Goal: Task Accomplishment & Management: Use online tool/utility

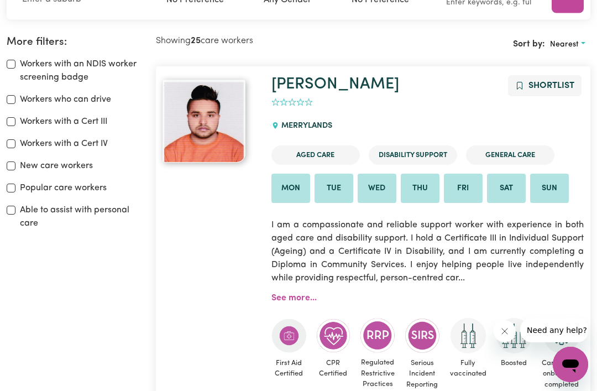
click at [14, 210] on input "Able to assist with personal care" at bounding box center [11, 210] width 9 height 9
checkbox input "true"
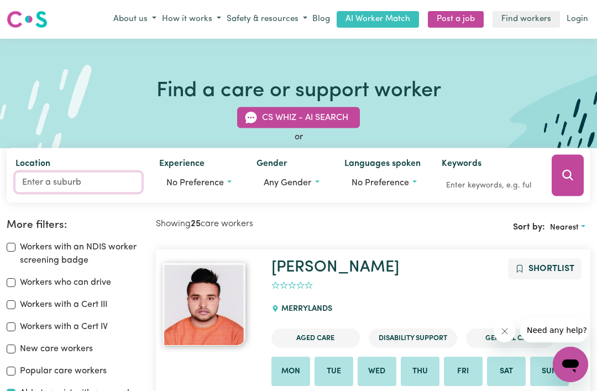
click at [96, 186] on input "Location" at bounding box center [78, 182] width 126 height 20
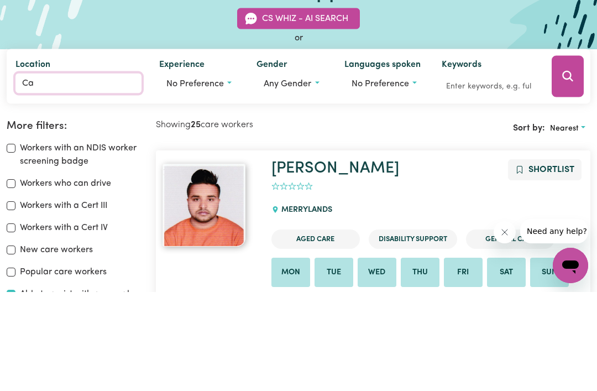
type input "Car"
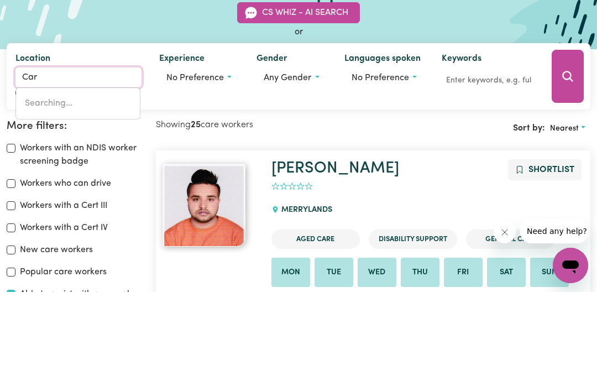
type input "CarABAN, [GEOGRAPHIC_DATA], 6041"
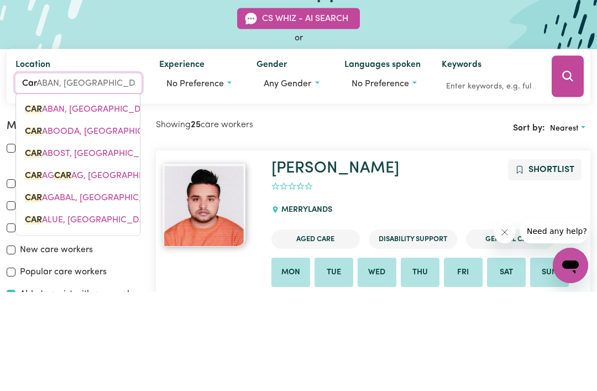
type input "Carindale"
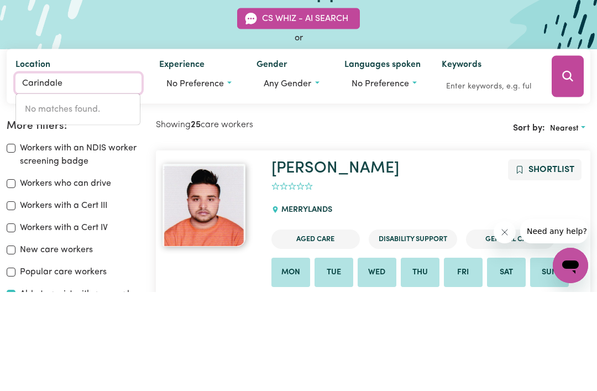
type input "Carindale"
click at [223, 172] on button "No preference" at bounding box center [199, 182] width 80 height 21
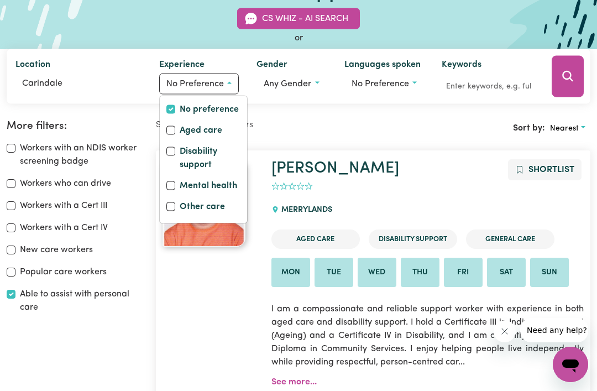
click at [182, 153] on label "Disability support" at bounding box center [210, 158] width 61 height 29
click at [175, 153] on input "Disability support" at bounding box center [171, 151] width 9 height 9
checkbox input "true"
checkbox input "false"
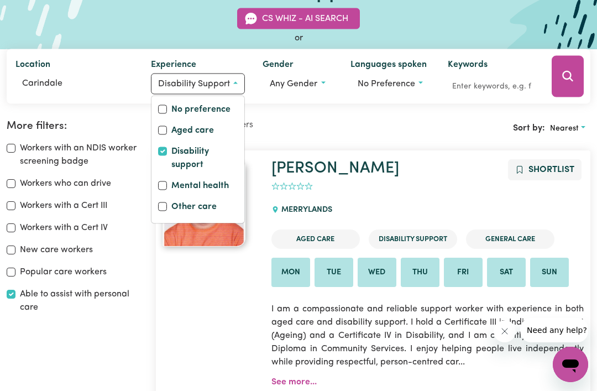
click at [568, 86] on button "Search" at bounding box center [568, 75] width 32 height 41
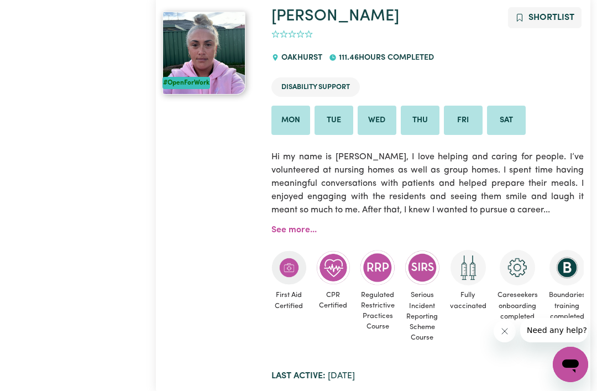
scroll to position [10108, 0]
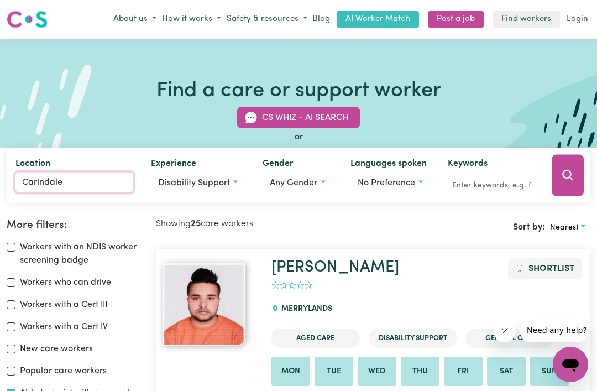
click at [95, 176] on input "Carindale" at bounding box center [74, 182] width 118 height 20
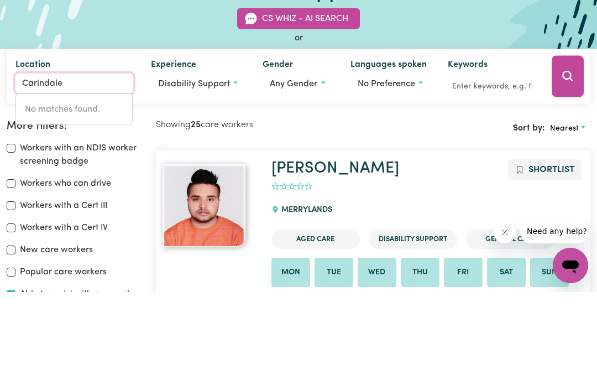
type input "Carindale"
type input "Carindale, [GEOGRAPHIC_DATA], 4152"
type input "Carindal"
type input "CarindalE, [GEOGRAPHIC_DATA], 4152"
type input "Carinda"
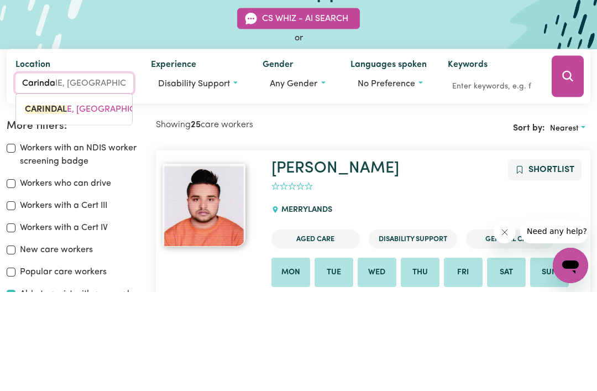
type input "CarindaLE, [GEOGRAPHIC_DATA], 4152"
type input "Carind"
type input "CarindALE, [GEOGRAPHIC_DATA], 4152"
type input "[PERSON_NAME]"
type input "[GEOGRAPHIC_DATA], [GEOGRAPHIC_DATA], 4152"
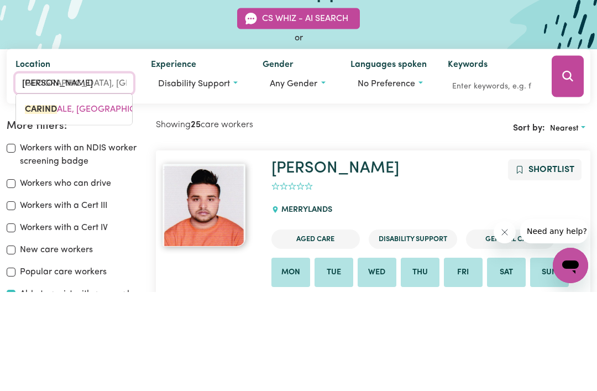
type input "[PERSON_NAME]"
type input "CariNDALE, [GEOGRAPHIC_DATA], 4152"
type input "Car"
type input "CarINDALE, [GEOGRAPHIC_DATA], 4152"
type input "Ca"
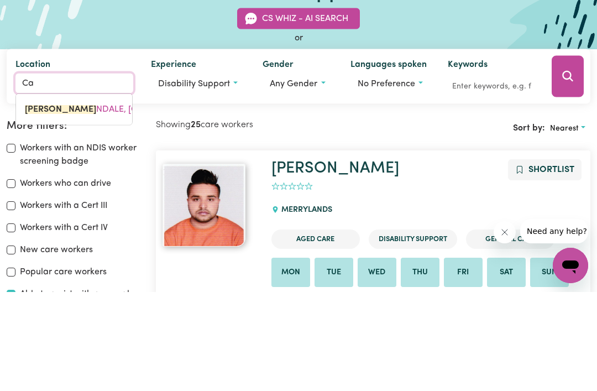
type input "C"
type input "Bri"
type input "BriAGOLONG, [GEOGRAPHIC_DATA], 3860"
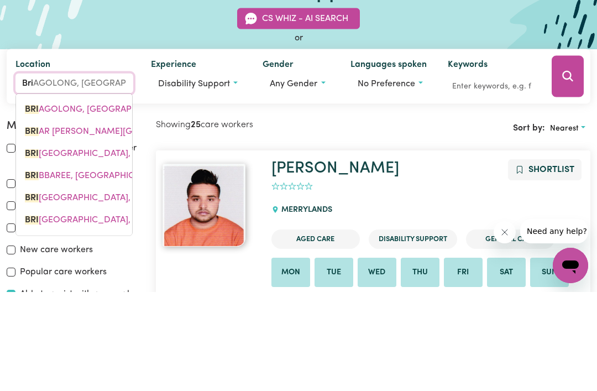
type input "Bris"
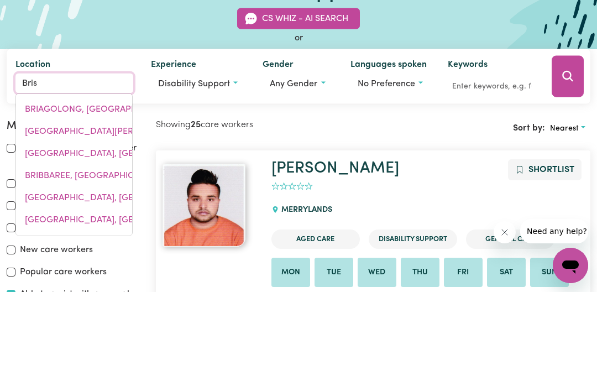
type input "[GEOGRAPHIC_DATA], [GEOGRAPHIC_DATA], 4000"
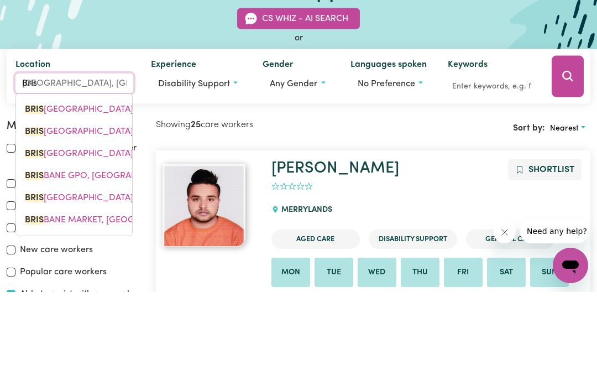
type input "Brisb"
type input "BrisbANE [GEOGRAPHIC_DATA], [GEOGRAPHIC_DATA], 4000"
type input "Brisb"
click at [142, 241] on label "Workers with an NDIS worker screening badge" at bounding box center [81, 254] width 123 height 27
click at [15, 243] on input "Workers with an NDIS worker screening badge" at bounding box center [11, 247] width 9 height 9
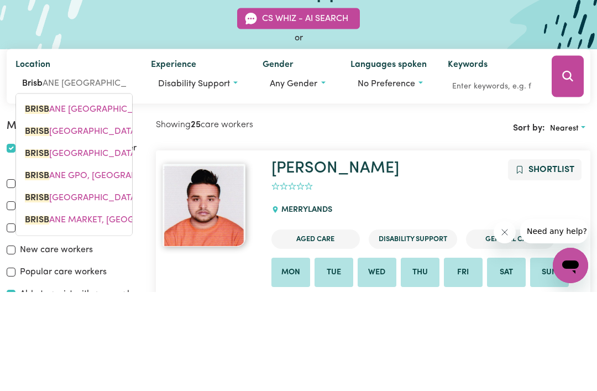
checkbox input "true"
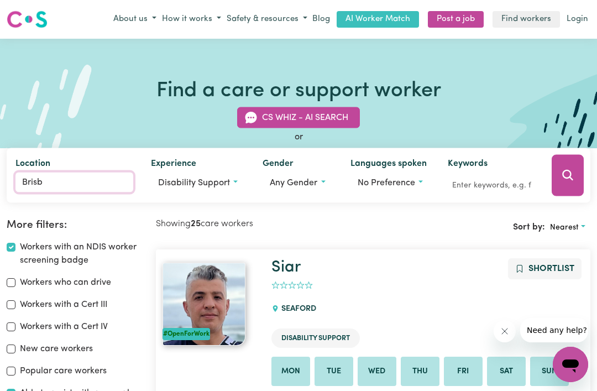
click at [82, 189] on input "Brisb" at bounding box center [74, 182] width 118 height 20
type input "BrisbANE [GEOGRAPHIC_DATA], [GEOGRAPHIC_DATA], 4000"
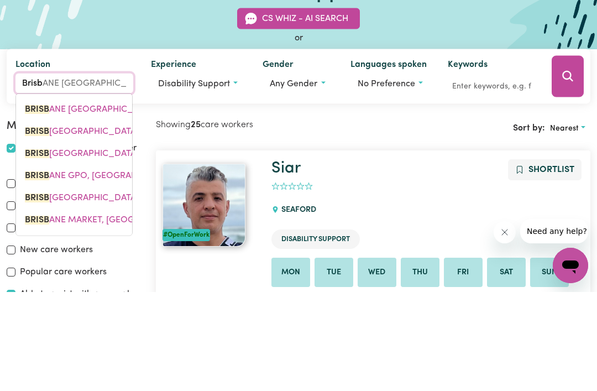
type input "Bris"
type input "[GEOGRAPHIC_DATA], [GEOGRAPHIC_DATA], 4000"
type input "Bri"
type input "BriSBANE [GEOGRAPHIC_DATA], [GEOGRAPHIC_DATA], 4000"
type input "Br"
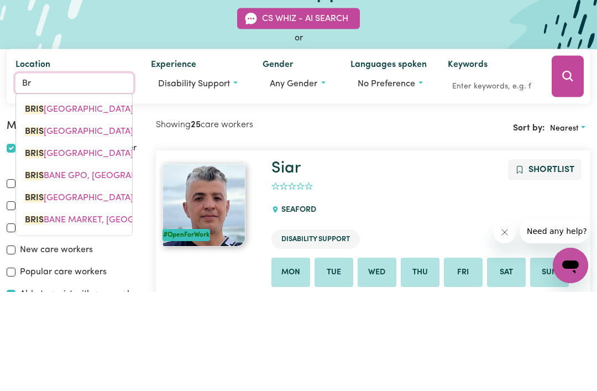
type input "B"
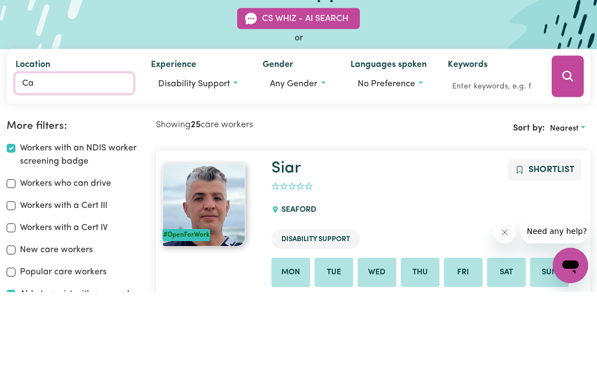
type input "Car"
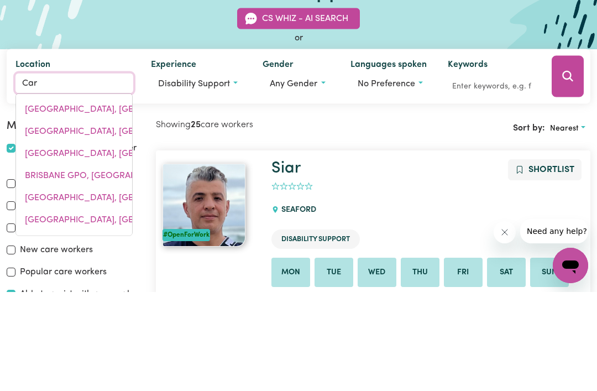
type input "CarABAN, [GEOGRAPHIC_DATA], 6041"
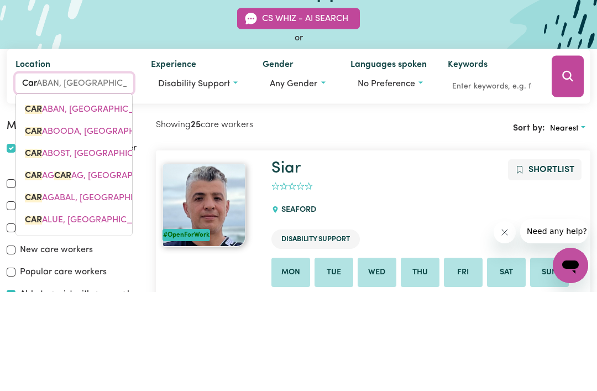
type input "[PERSON_NAME]"
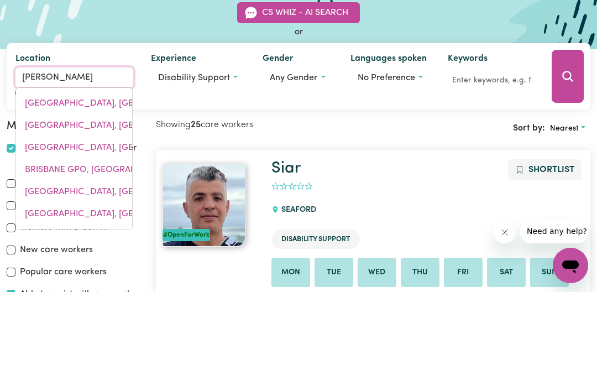
type input "CariNA, [GEOGRAPHIC_DATA], 4152"
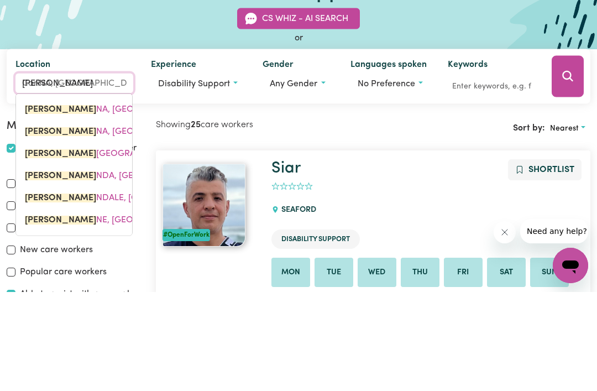
type input "[PERSON_NAME]"
type input "CarinA, [GEOGRAPHIC_DATA], 4152"
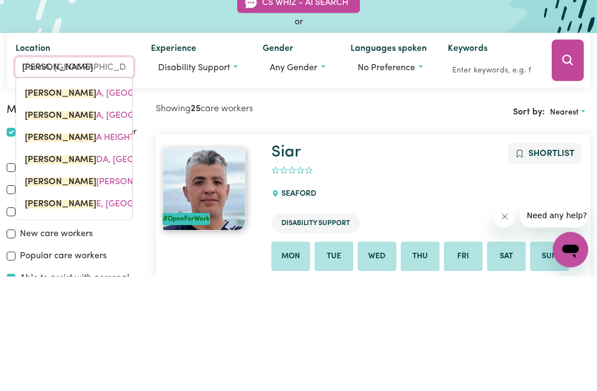
click at [108, 292] on span "[PERSON_NAME], [GEOGRAPHIC_DATA], 4152" at bounding box center [154, 296] width 258 height 9
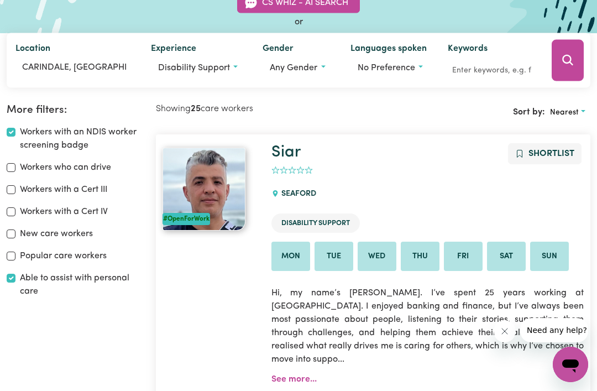
click at [9, 136] on input "Workers with an NDIS worker screening badge" at bounding box center [11, 132] width 9 height 9
checkbox input "false"
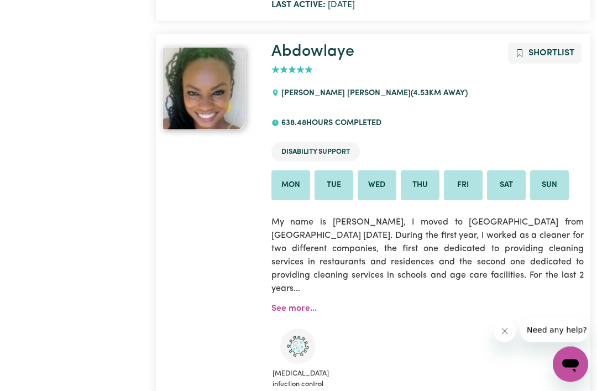
scroll to position [1705, 0]
click at [293, 304] on link "See more..." at bounding box center [294, 308] width 45 height 9
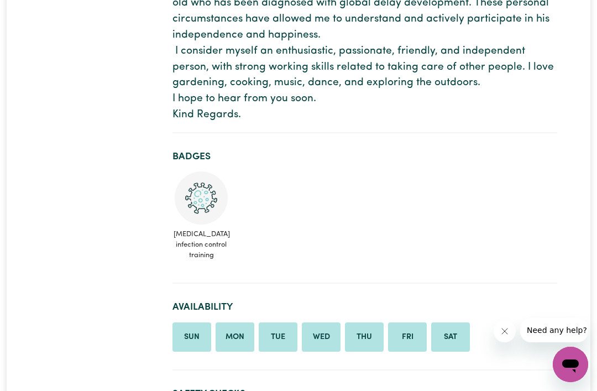
scroll to position [424, 0]
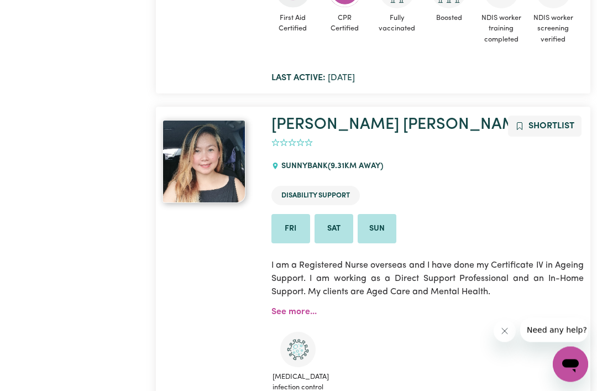
scroll to position [5129, 0]
click at [304, 307] on link "See more..." at bounding box center [294, 311] width 45 height 9
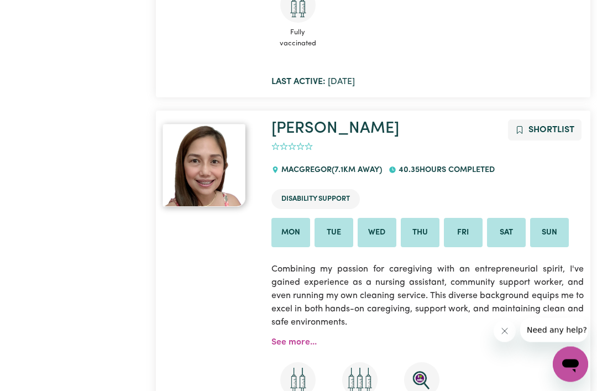
scroll to position [533, 0]
